Goal: Task Accomplishment & Management: Use online tool/utility

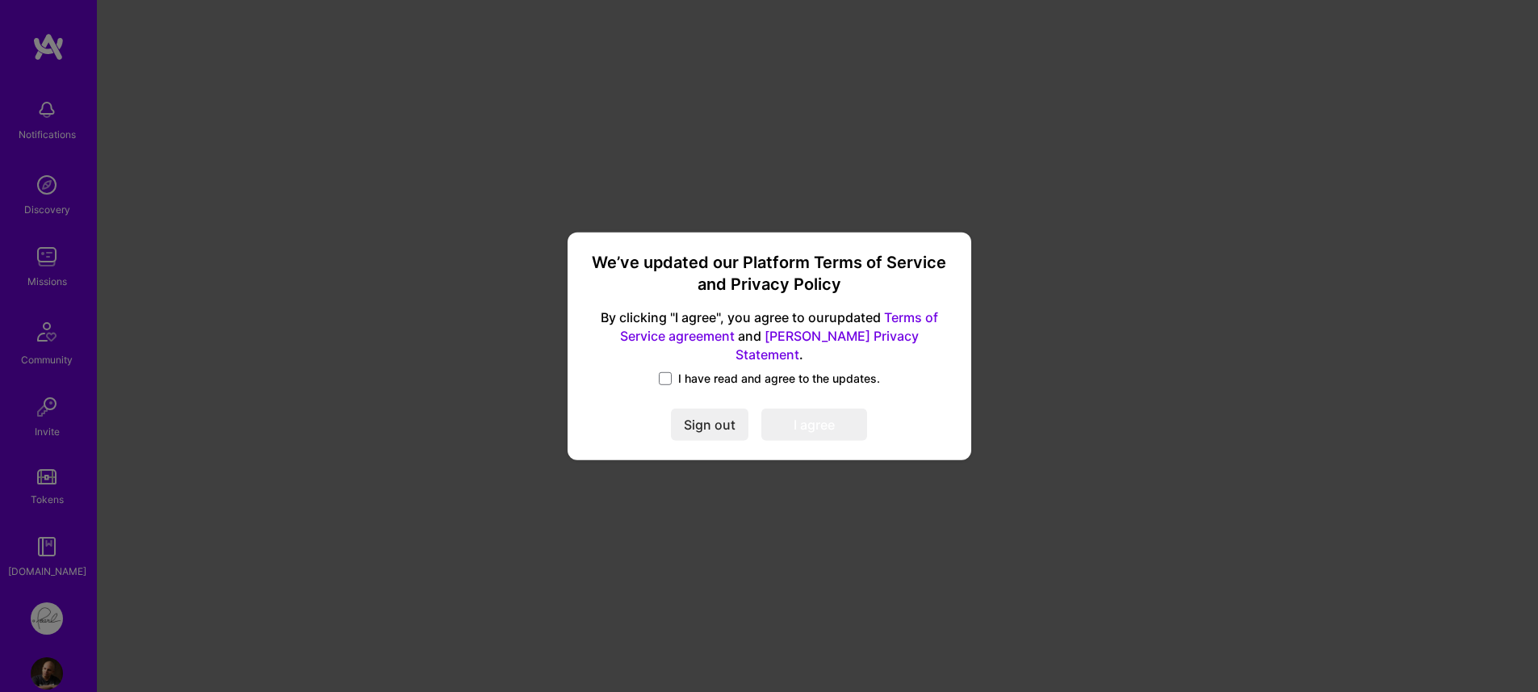
click at [690, 359] on div "We’ve updated our Platform Terms of Service and Privacy Policy By clicking "I a…" at bounding box center [769, 345] width 391 height 215
click at [682, 371] on span "I have read and agree to the updates." at bounding box center [779, 379] width 202 height 16
click at [774, 384] on div "We’ve updated our Platform Terms of Service and Privacy Policy By clicking "I a…" at bounding box center [769, 345] width 391 height 215
click at [781, 376] on span "I have read and agree to the updates." at bounding box center [779, 379] width 202 height 16
click at [0, 0] on input "I have read and agree to the updates." at bounding box center [0, 0] width 0 height 0
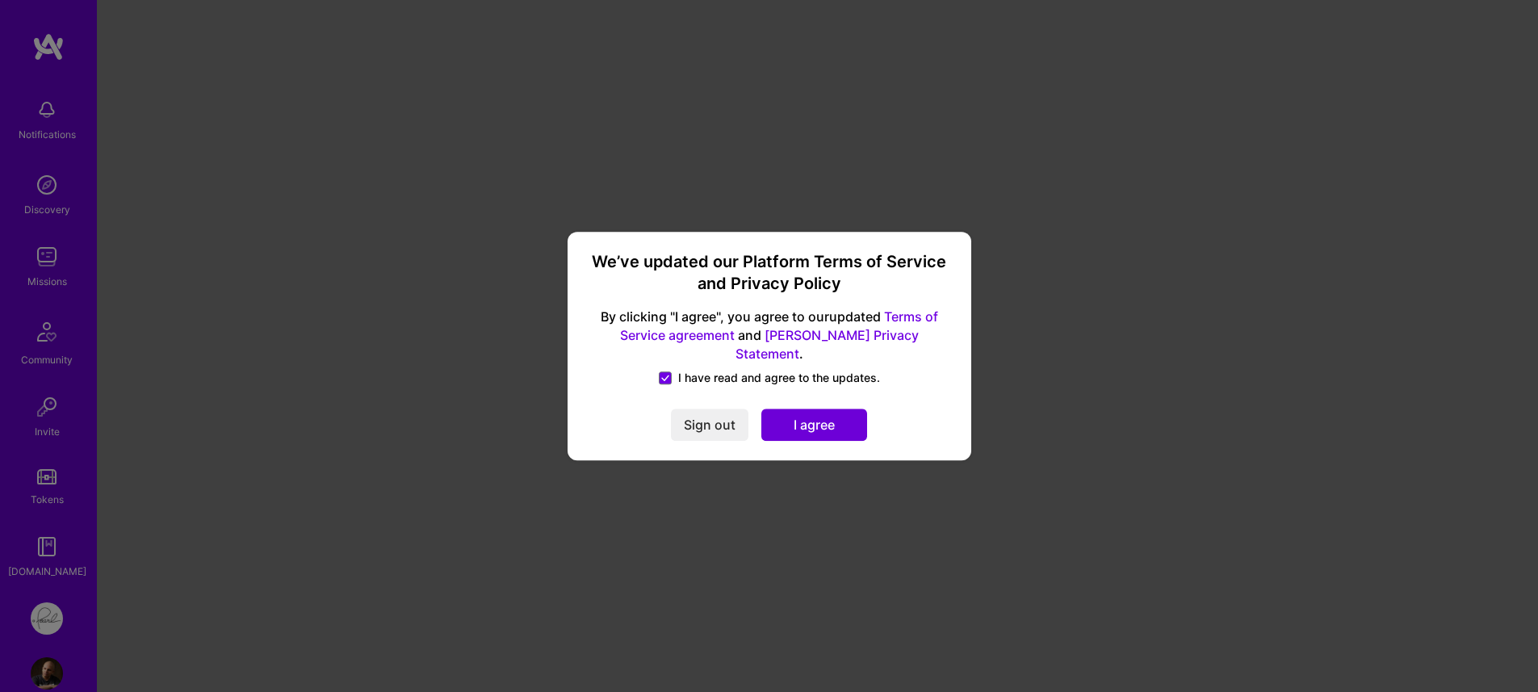
click at [787, 409] on button "I agree" at bounding box center [814, 425] width 106 height 32
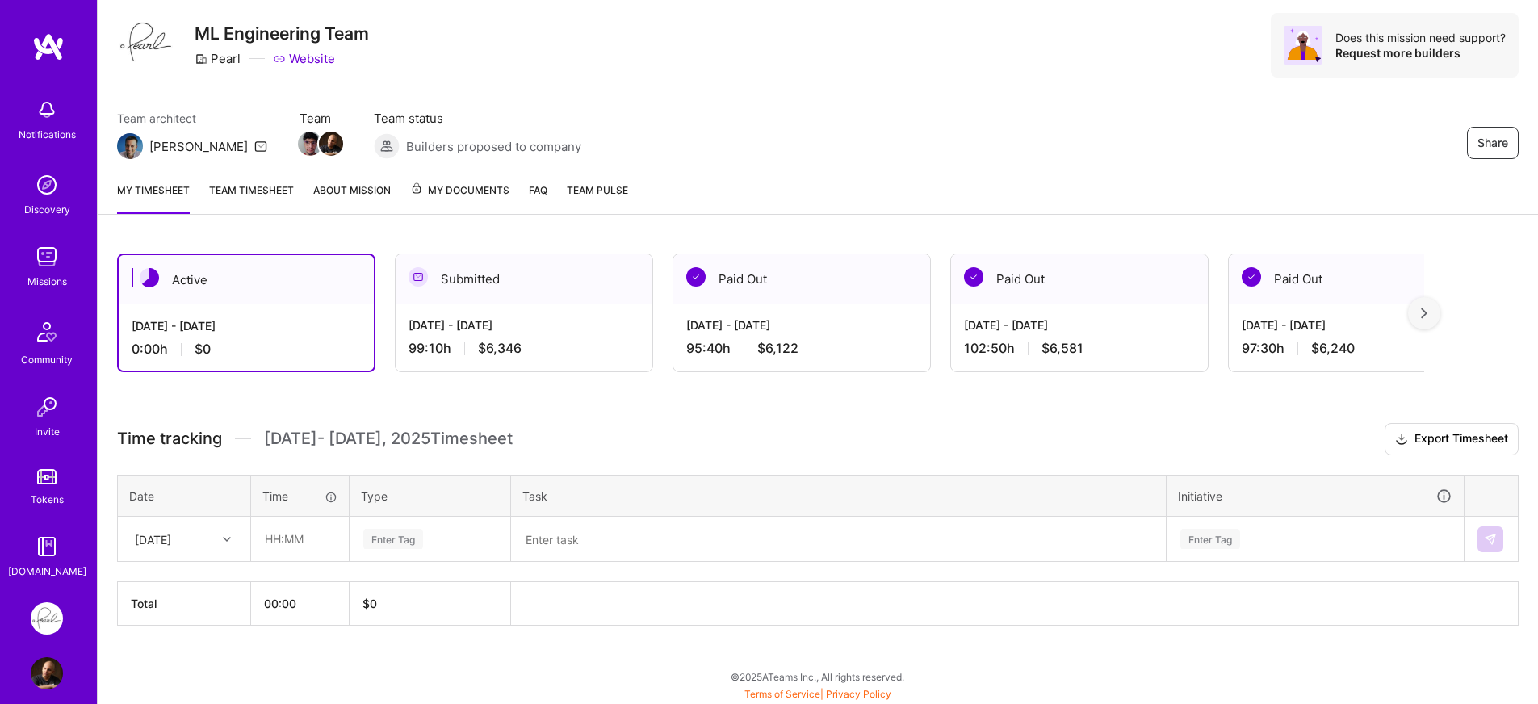
scroll to position [44, 0]
click at [288, 541] on input "text" at bounding box center [300, 538] width 96 height 43
click at [289, 541] on input "08:20" at bounding box center [300, 538] width 96 height 43
type input "08:30"
click at [460, 548] on div "Enter Tag" at bounding box center [430, 538] width 136 height 20
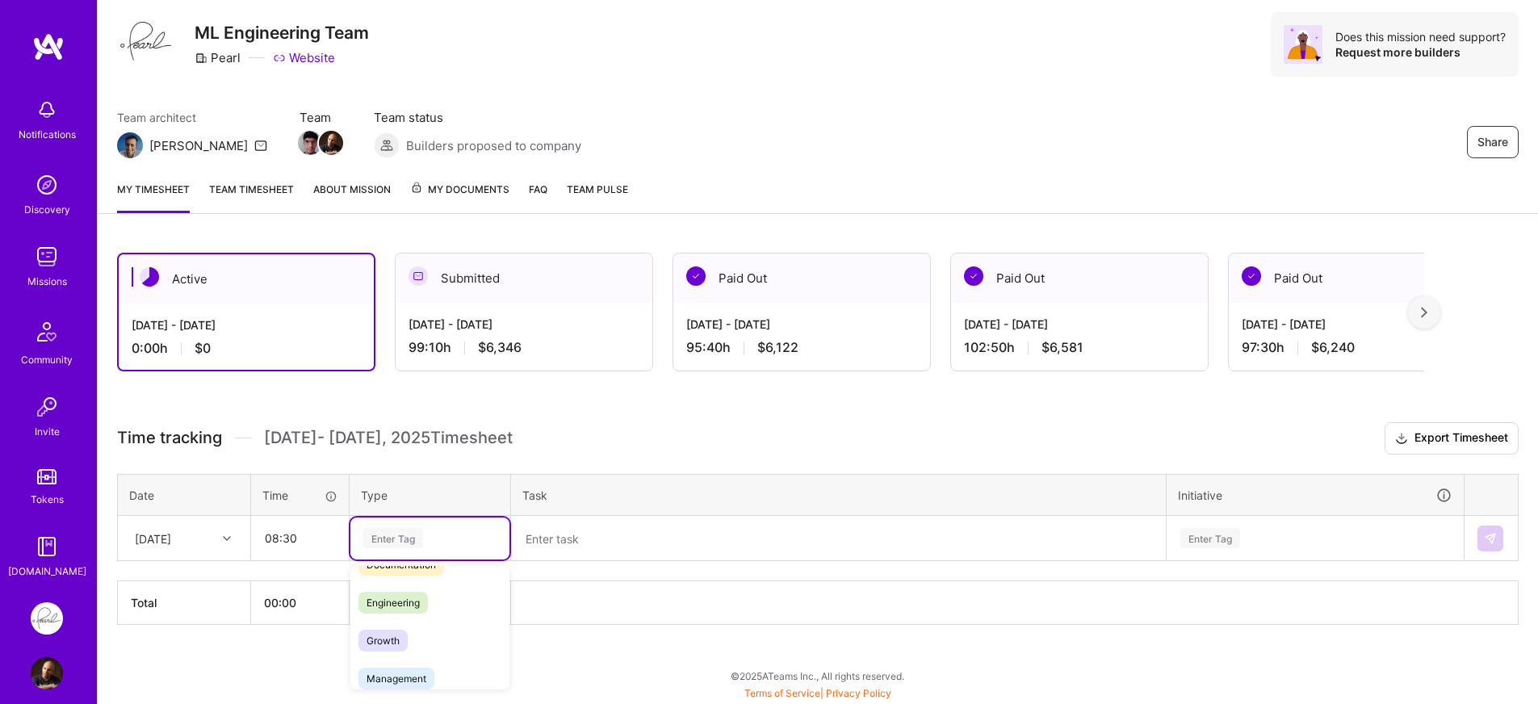
scroll to position [103, 0]
click at [413, 602] on span "Engineering" at bounding box center [393, 602] width 69 height 22
click at [638, 555] on textarea at bounding box center [839, 539] width 652 height 42
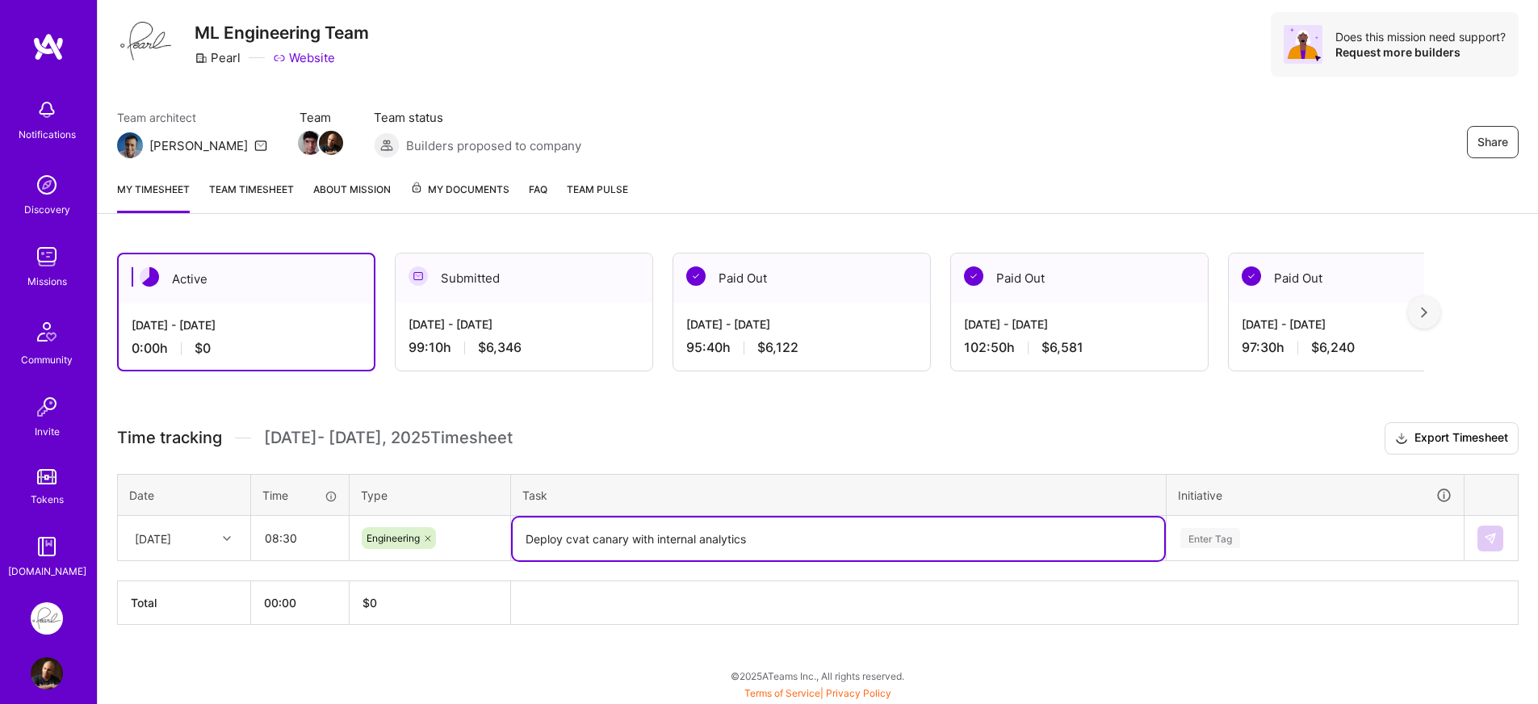
type textarea "Deploy cvat canary with internal analytics"
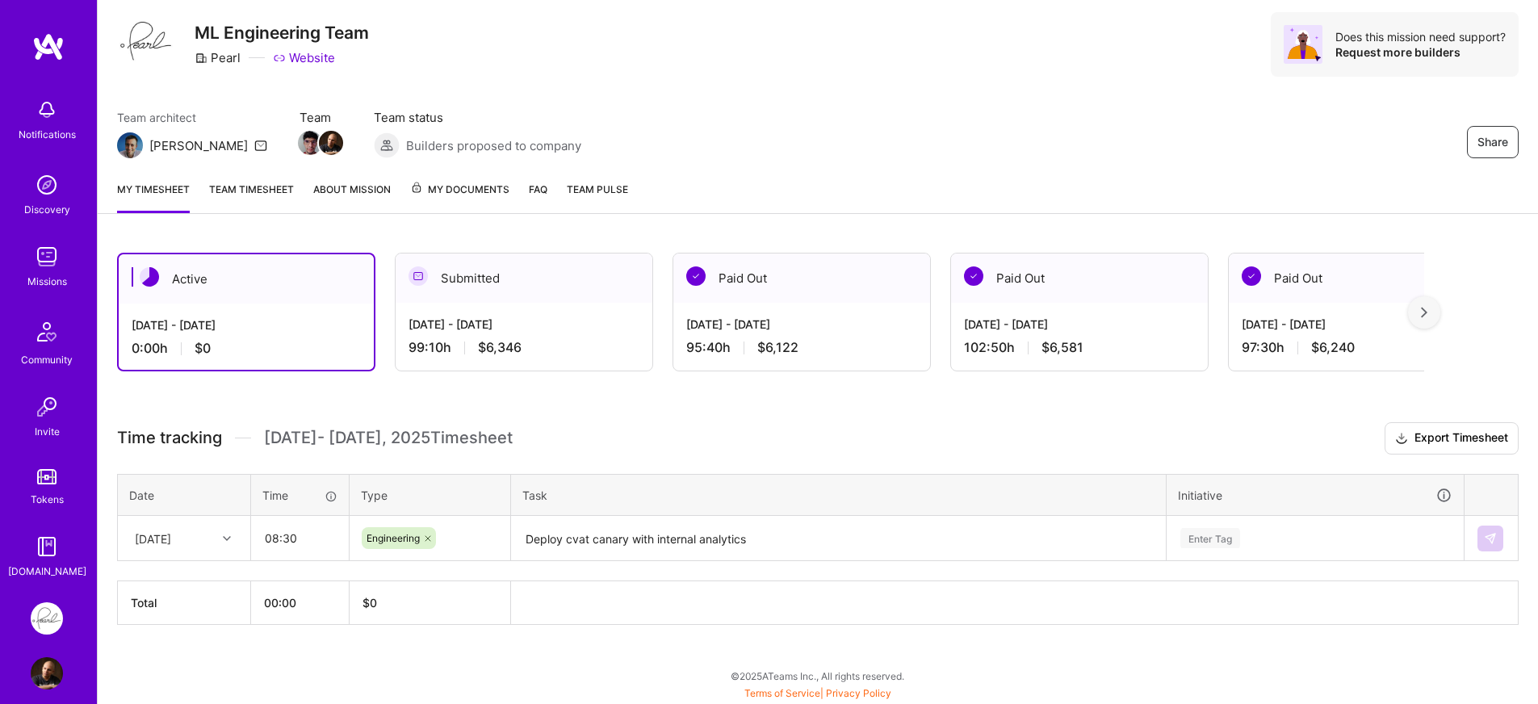
click at [711, 457] on div "Time tracking Sep 1 - Sep 15 , 2025 Timesheet Export Timesheet Date Time Type T…" at bounding box center [818, 523] width 1402 height 203
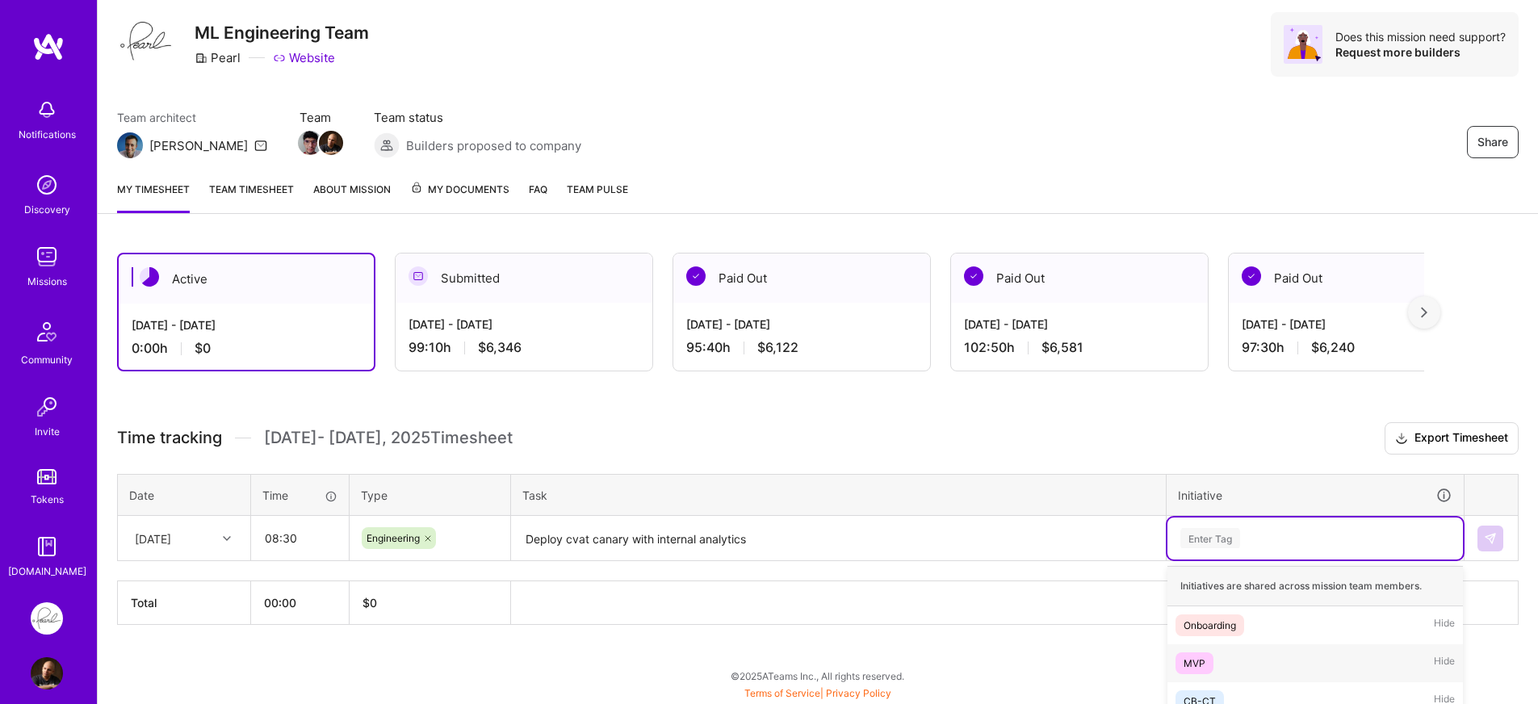
click at [1322, 530] on div "option MVP focused, 2 of 21. 21 results available. Use Up and Down to choose op…" at bounding box center [1316, 539] width 296 height 42
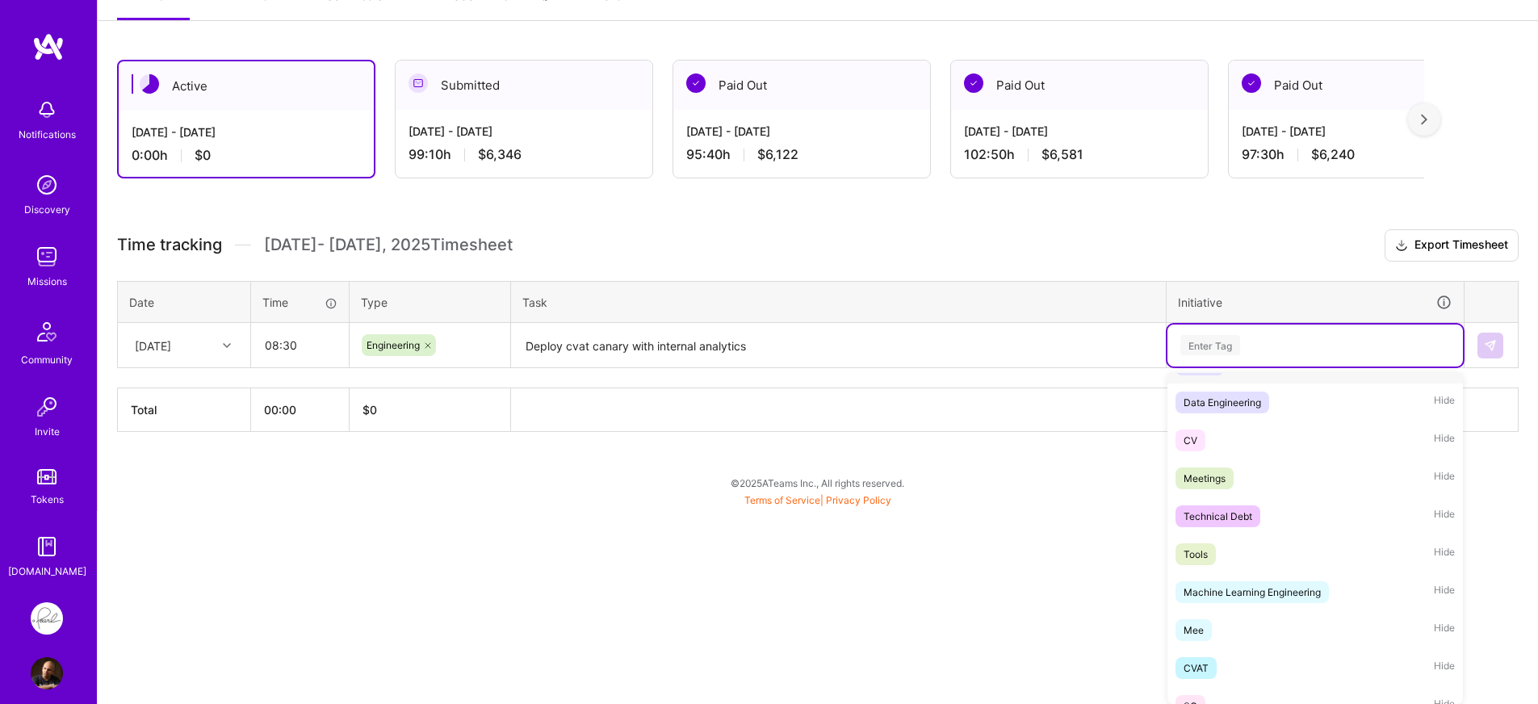
scroll to position [375, 0]
click at [1193, 662] on div "CVAT" at bounding box center [1196, 664] width 25 height 17
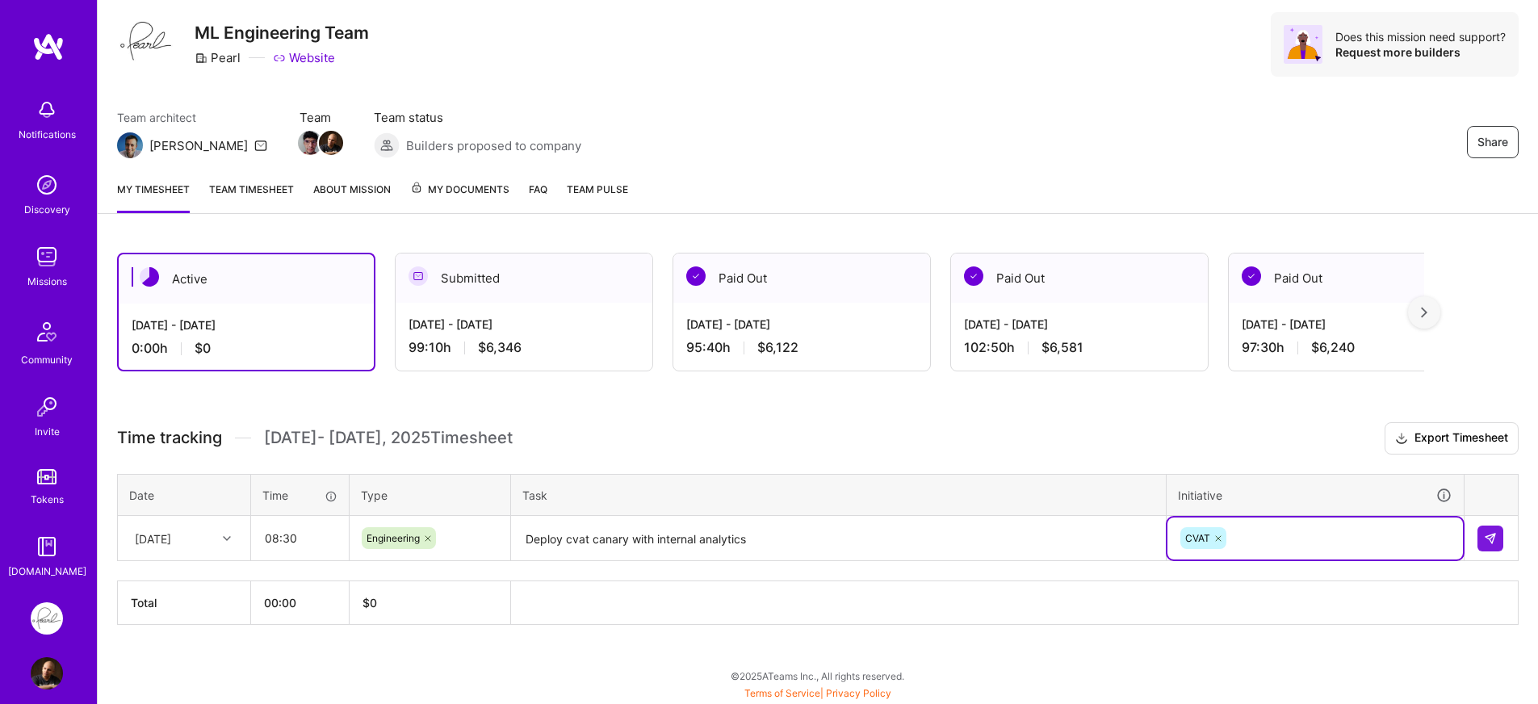
scroll to position [44, 0]
click at [1487, 540] on img at bounding box center [1490, 538] width 13 height 13
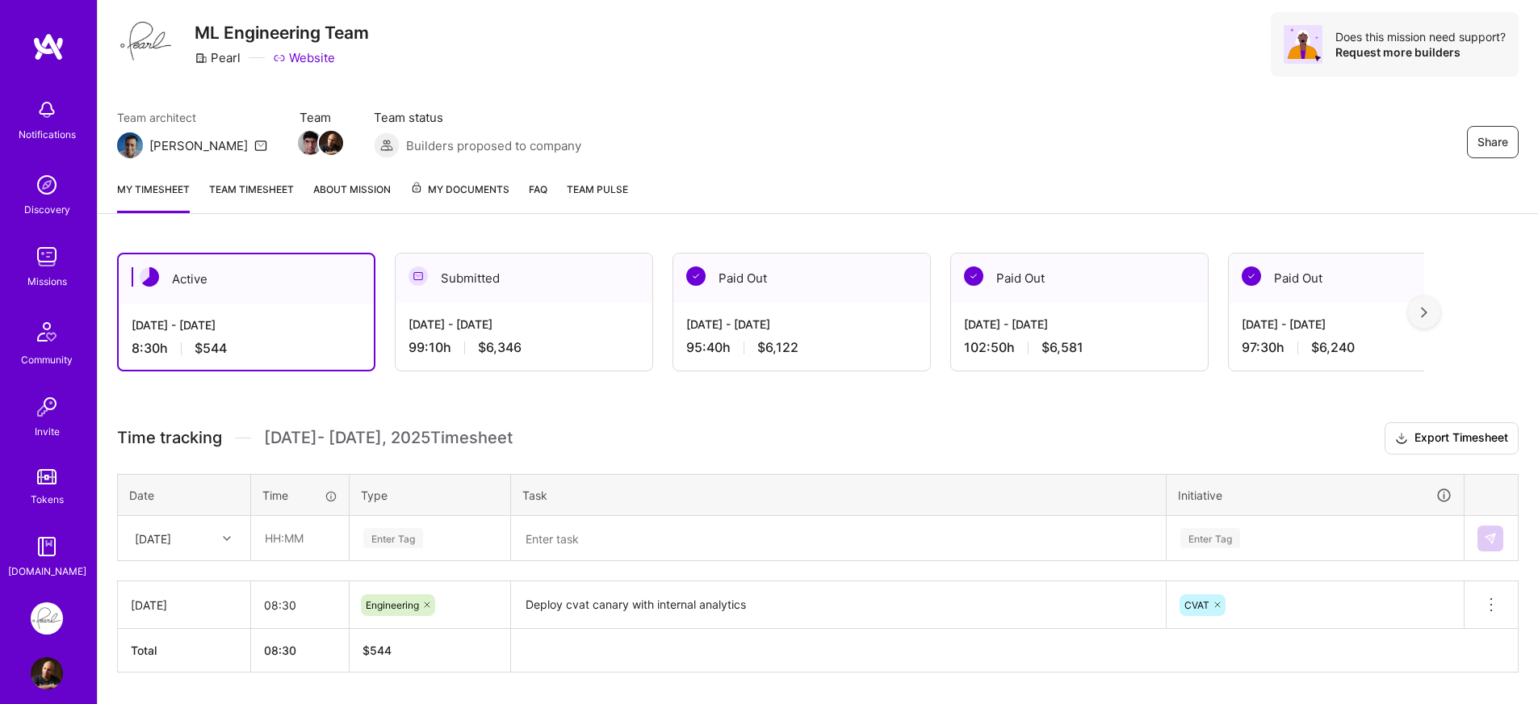
click at [738, 450] on h3 "Time tracking Sep 1 - Sep 15 , 2025 Timesheet Export Timesheet" at bounding box center [818, 438] width 1402 height 32
